Goal: Information Seeking & Learning: Learn about a topic

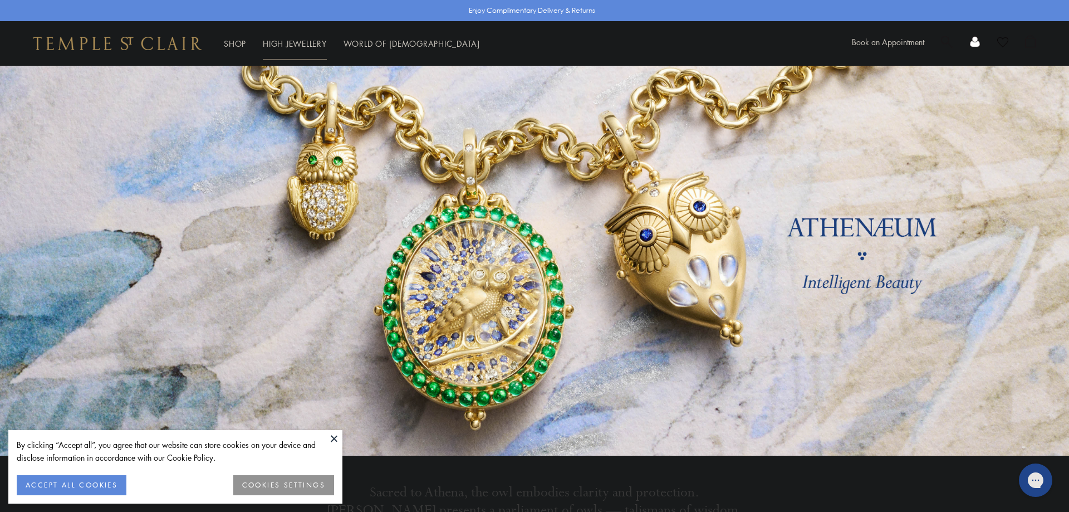
click at [289, 45] on link "High Jewellery High Jewellery" at bounding box center [295, 43] width 64 height 11
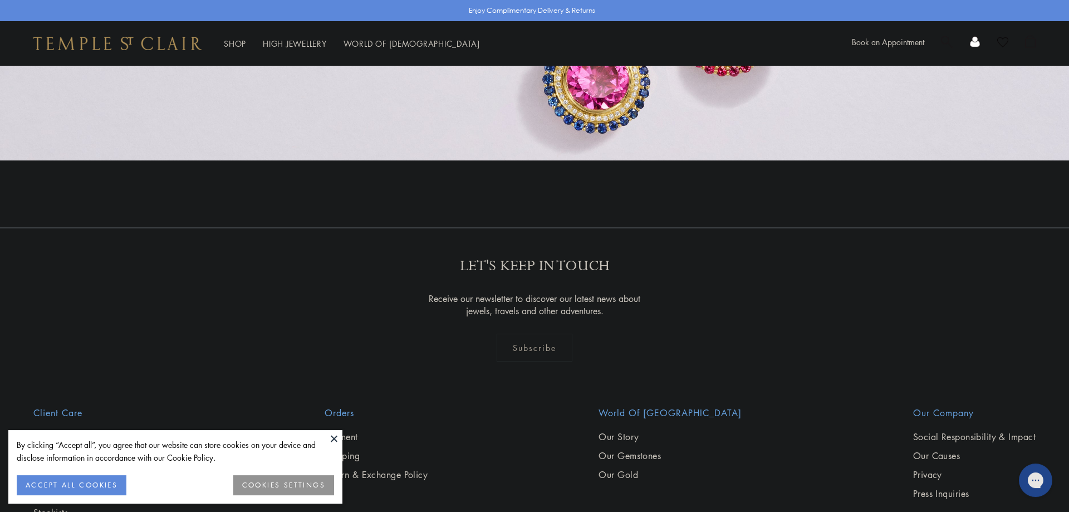
scroll to position [1184, 0]
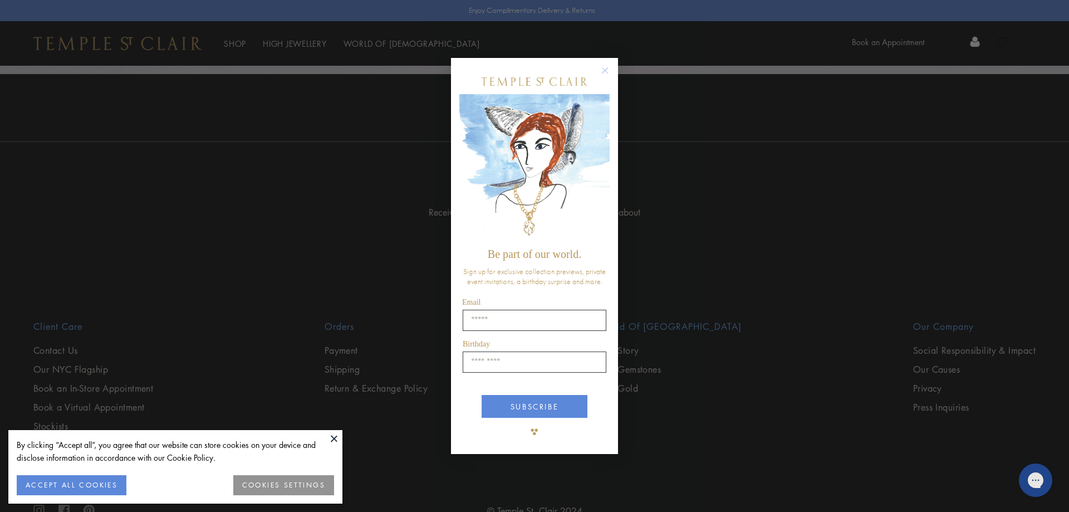
click at [599, 71] on circle "Close dialog" at bounding box center [605, 69] width 13 height 13
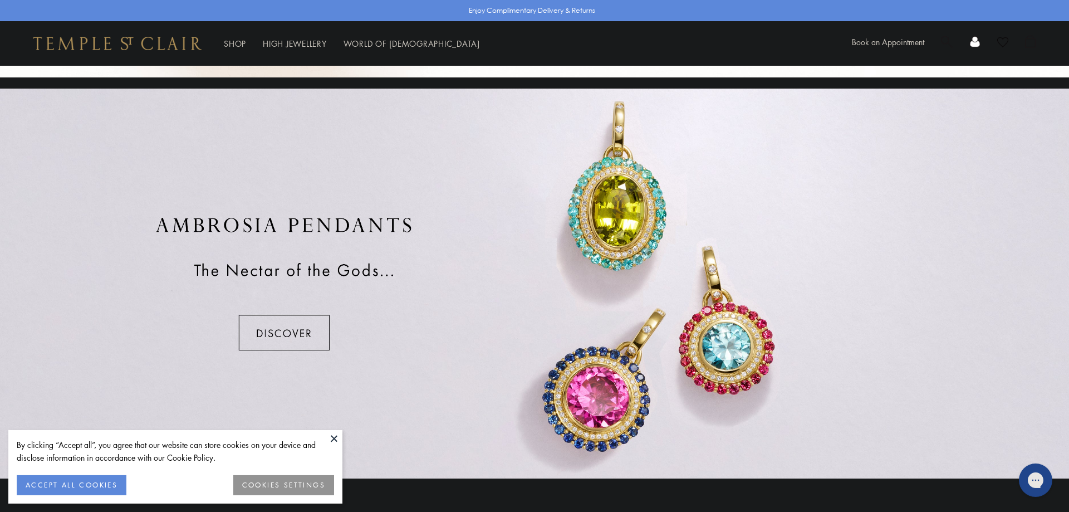
scroll to position [786, 0]
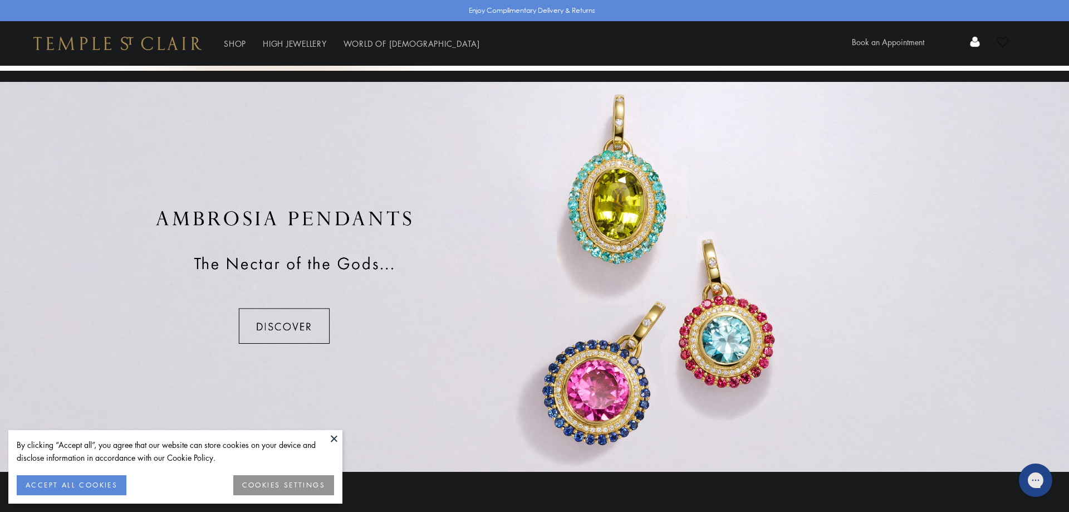
click at [69, 486] on button "ACCEPT ALL COOKIES" at bounding box center [72, 485] width 110 height 20
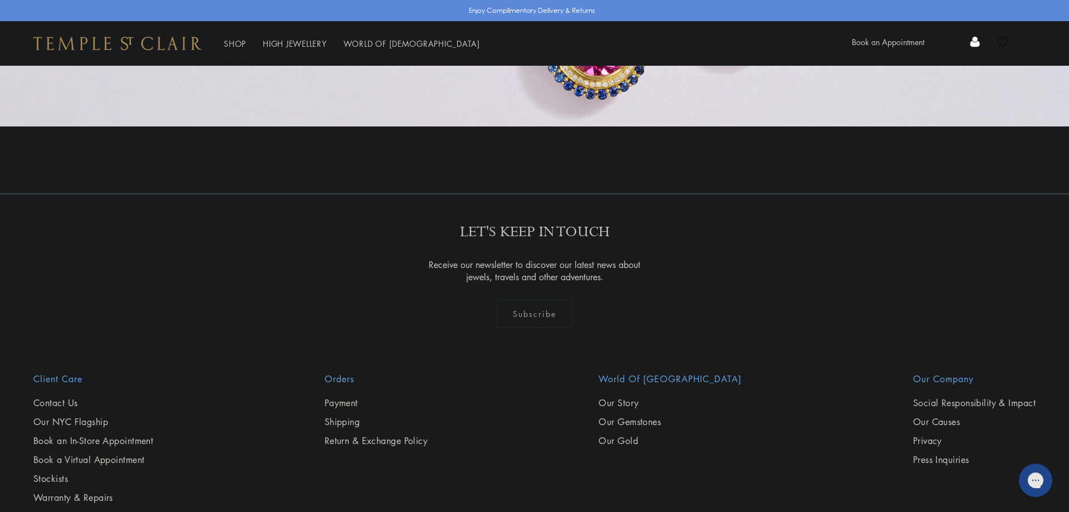
scroll to position [1216, 0]
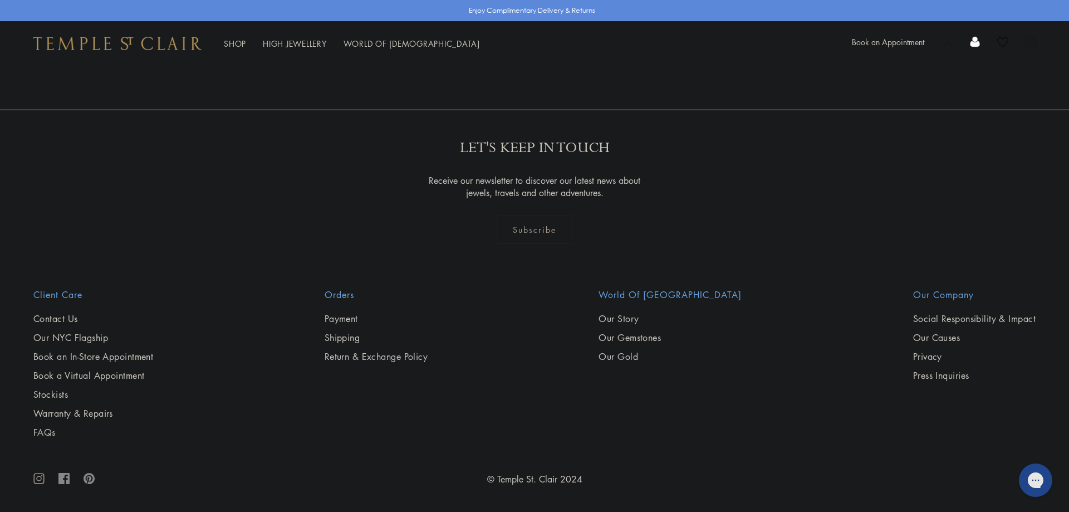
click at [310, 272] on div "LET'S KEEP IN TOUCH Receive our newsletter to discover our latest news about je…" at bounding box center [534, 198] width 1069 height 179
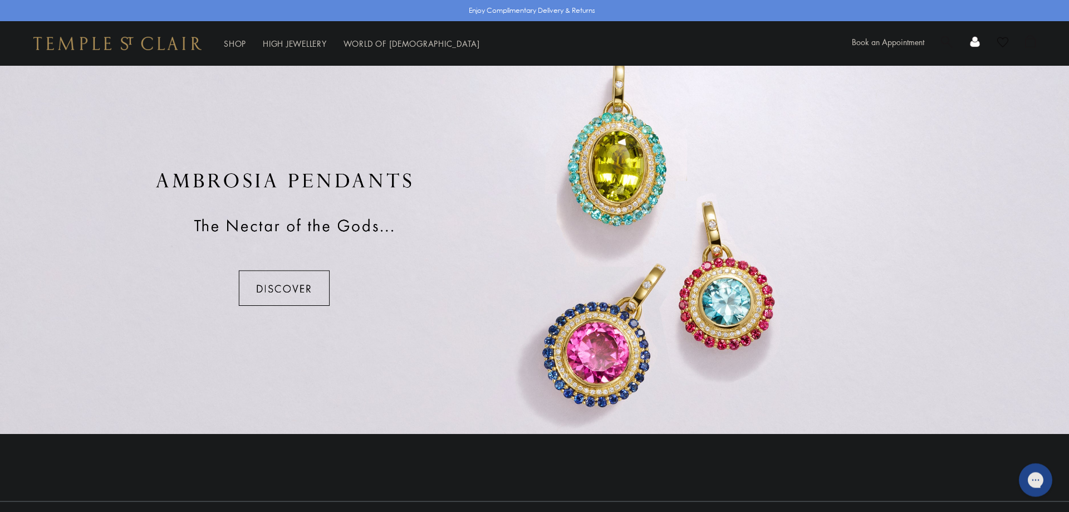
scroll to position [818, 0]
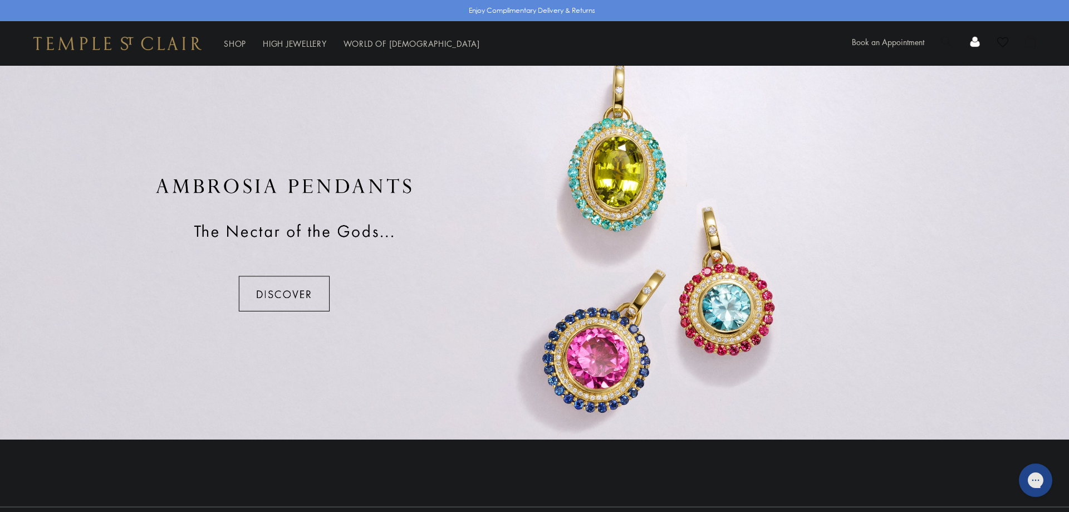
click at [306, 289] on div at bounding box center [534, 245] width 1069 height 390
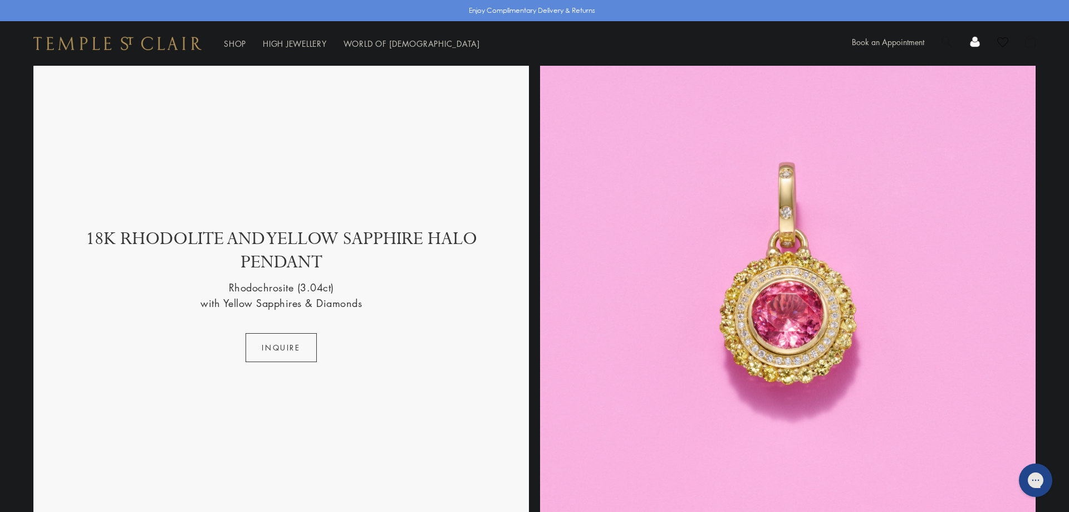
scroll to position [2443, 0]
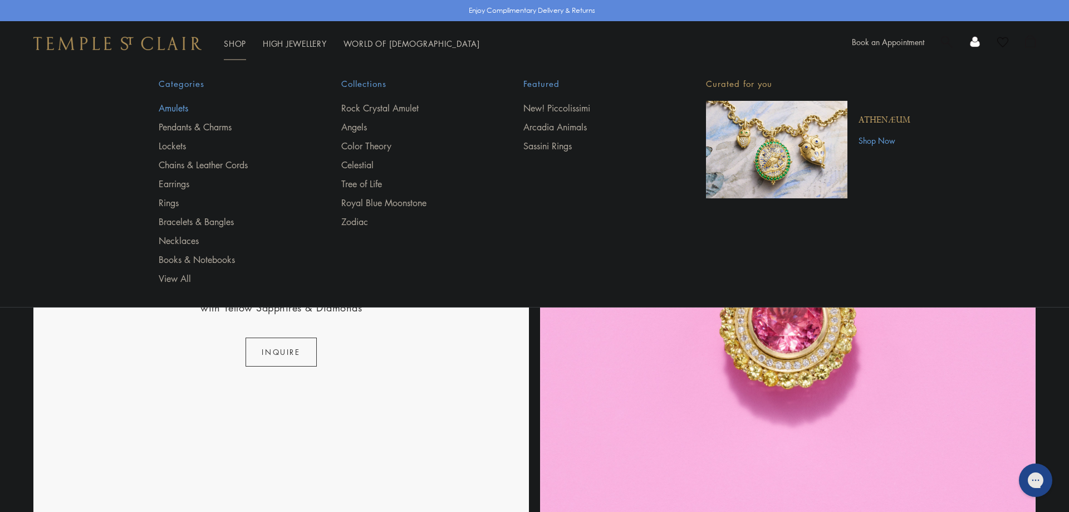
click at [179, 110] on link "Amulets" at bounding box center [228, 108] width 138 height 12
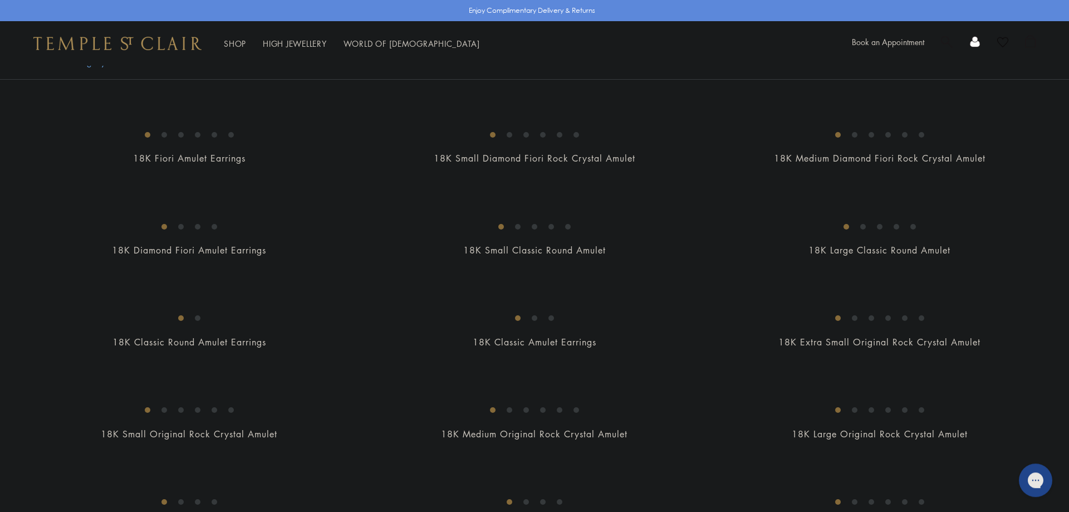
scroll to position [284, 0]
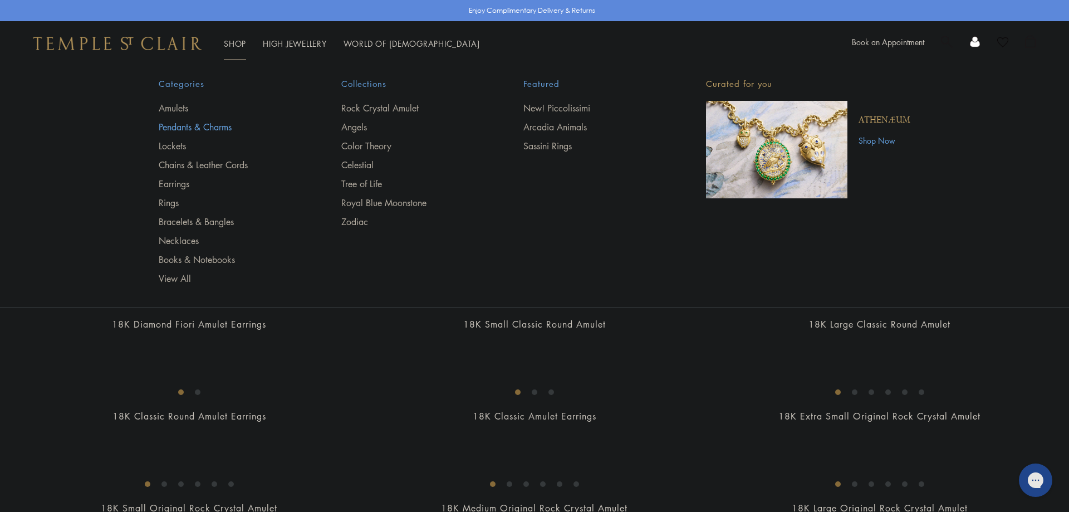
click at [198, 128] on link "Pendants & Charms" at bounding box center [228, 127] width 138 height 12
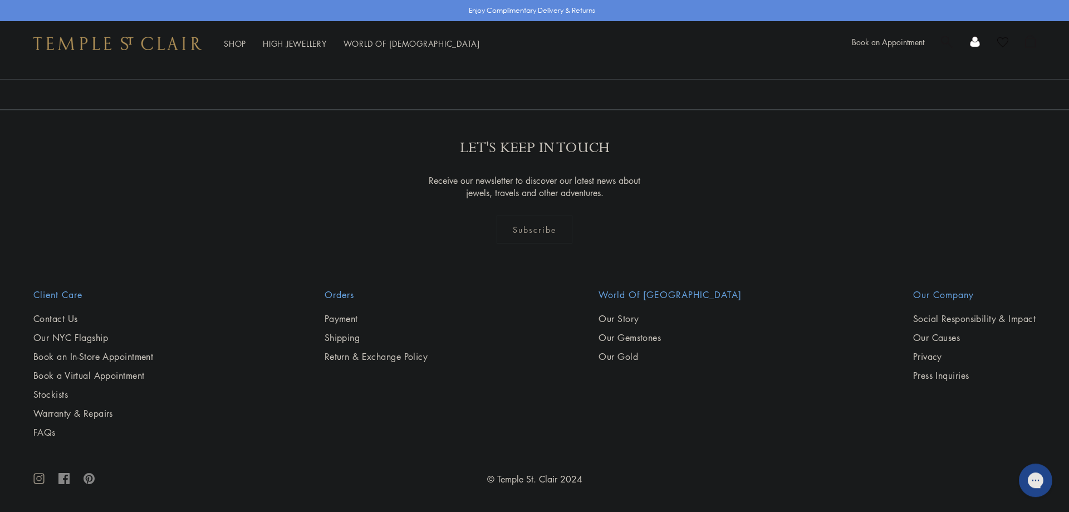
scroll to position [8578, 0]
click at [513, 65] on link "2" at bounding box center [516, 49] width 37 height 31
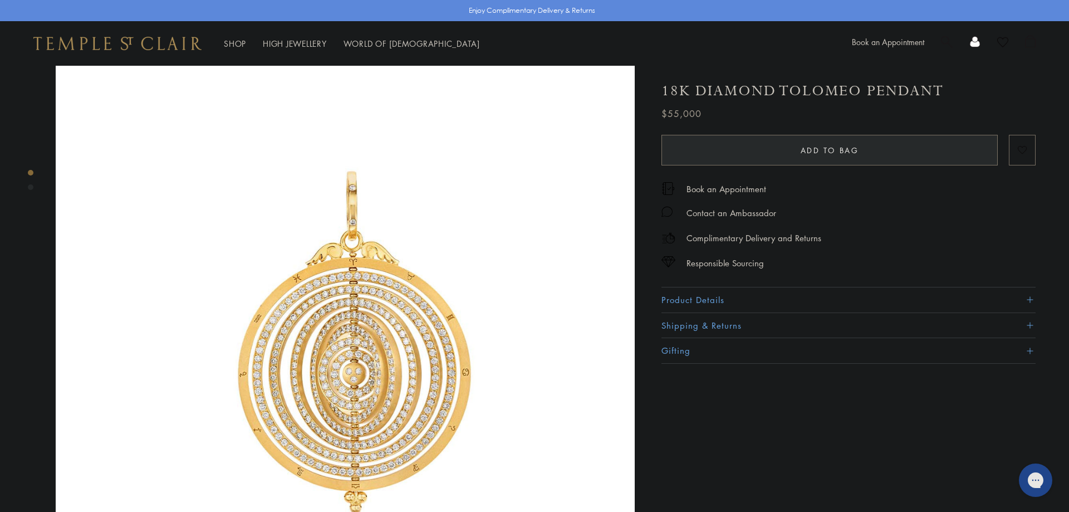
click at [358, 271] on img at bounding box center [345, 355] width 579 height 579
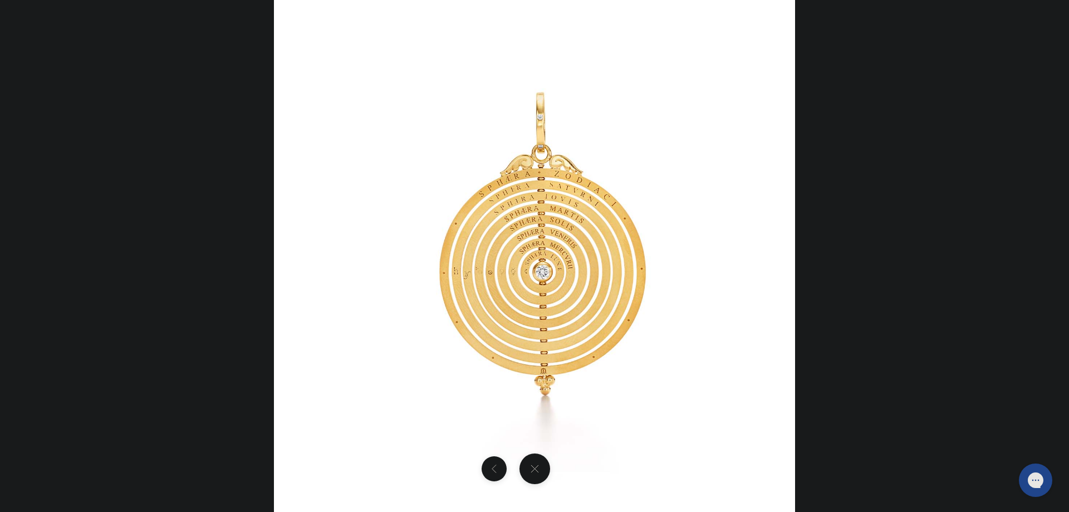
click at [575, 474] on div at bounding box center [534, 468] width 1069 height 31
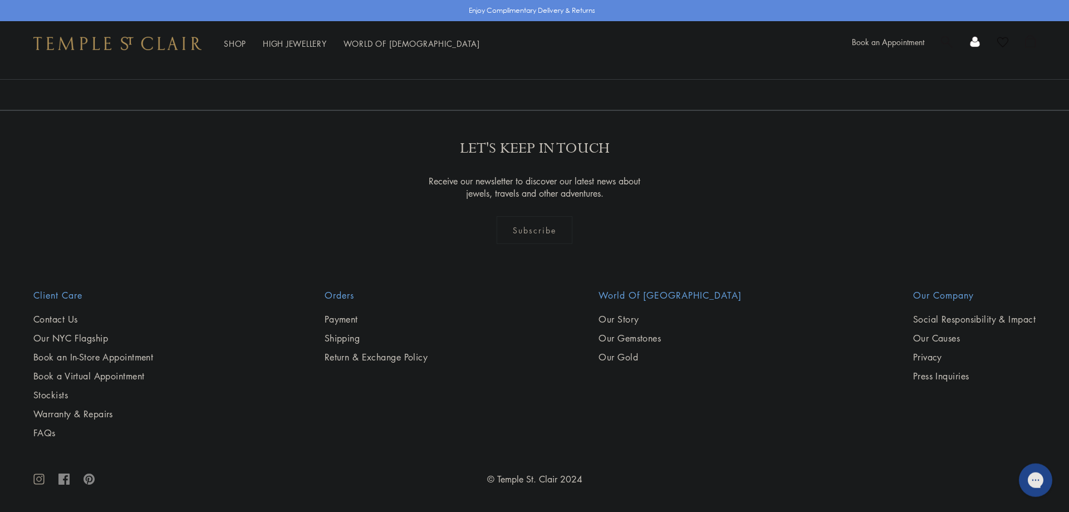
scroll to position [7442, 0]
click at [568, 65] on link "3" at bounding box center [570, 50] width 37 height 31
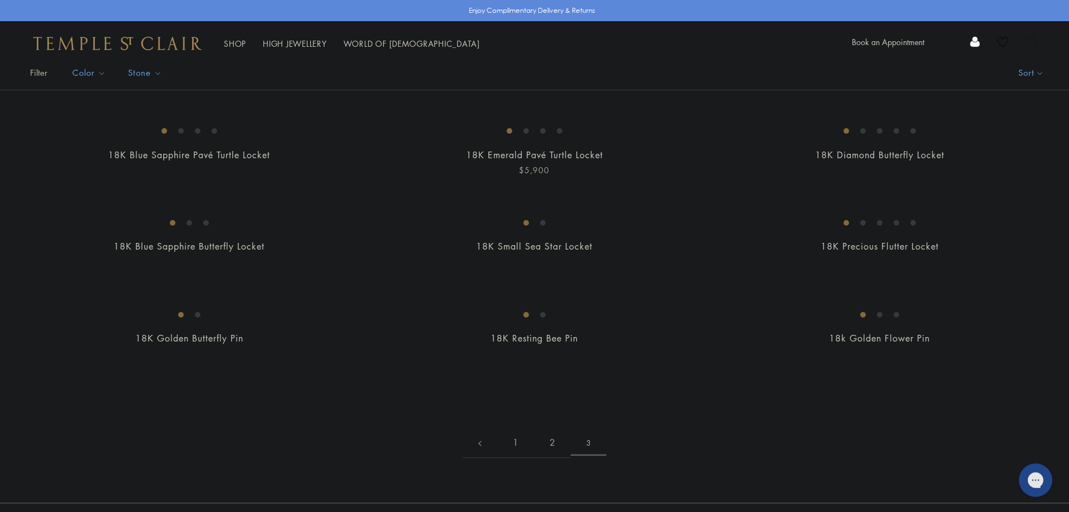
scroll to position [84, 0]
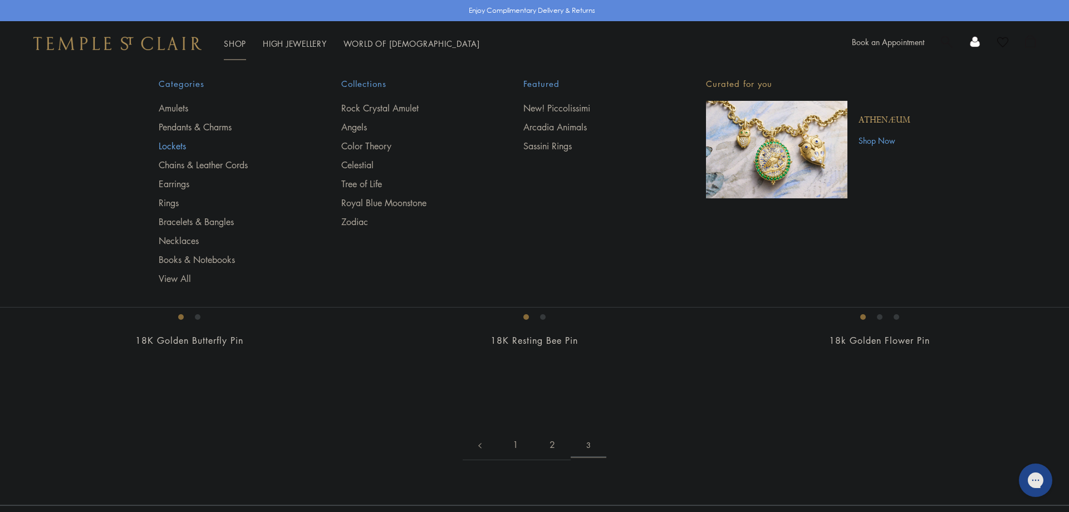
click at [171, 149] on link "Lockets" at bounding box center [228, 146] width 138 height 12
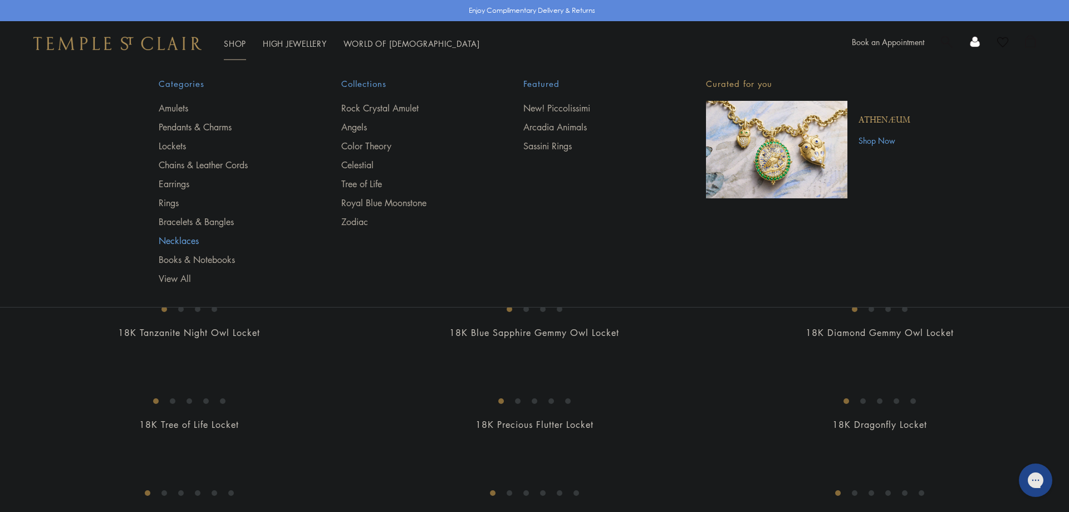
click at [180, 237] on link "Necklaces" at bounding box center [228, 240] width 138 height 12
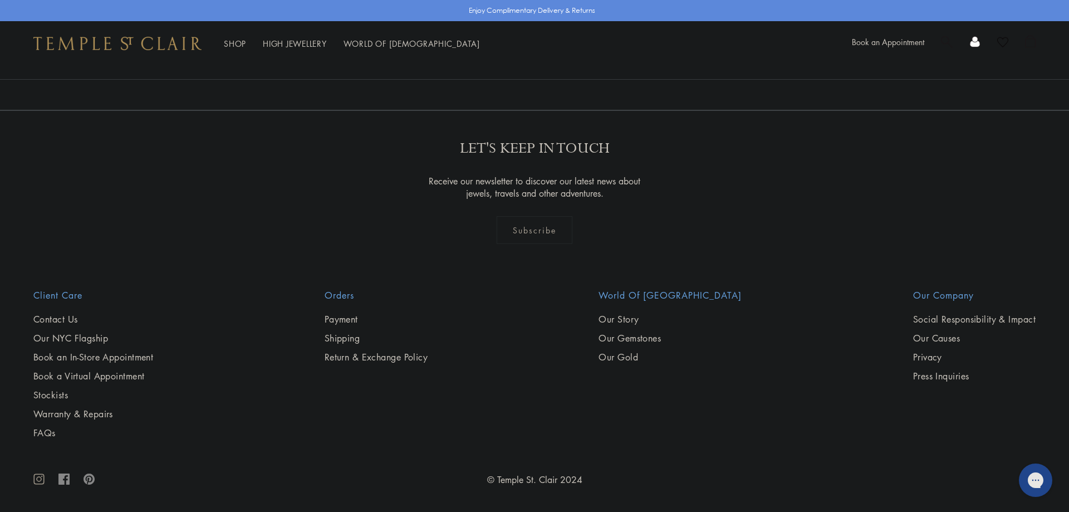
scroll to position [5226, 0]
